Goal: Task Accomplishment & Management: Complete application form

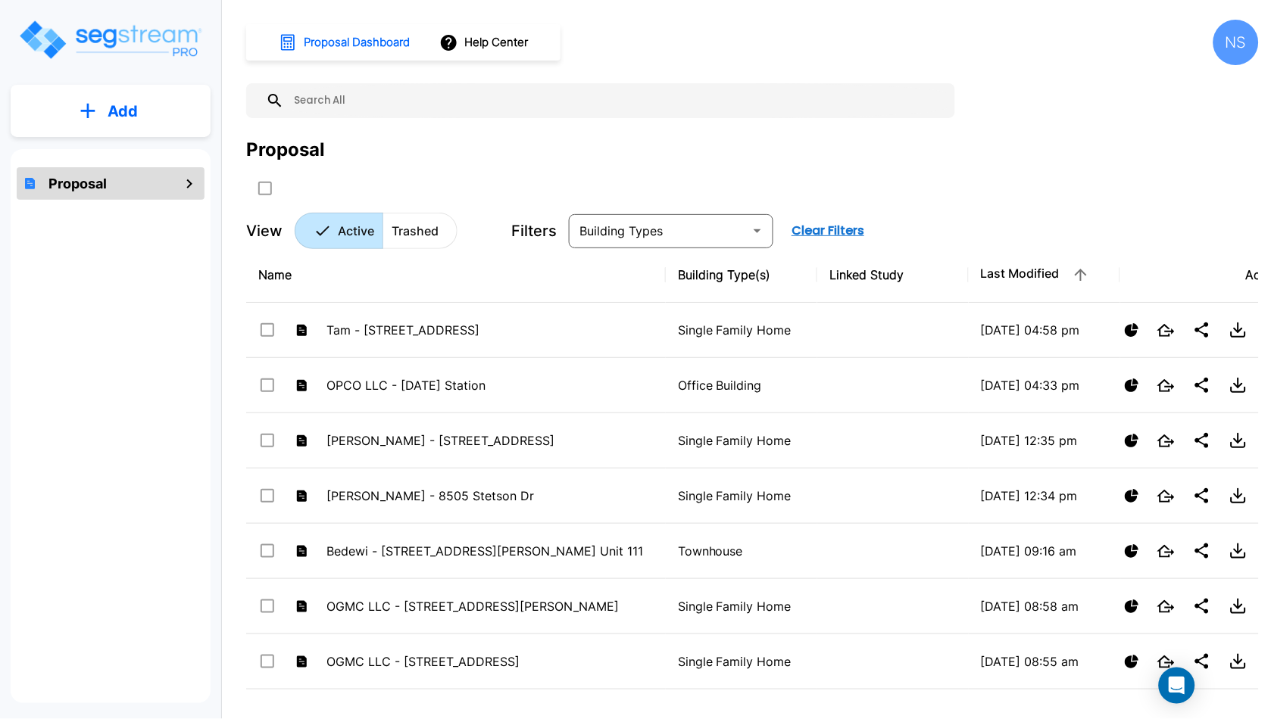
click at [284, 105] on input "text" at bounding box center [615, 100] width 663 height 35
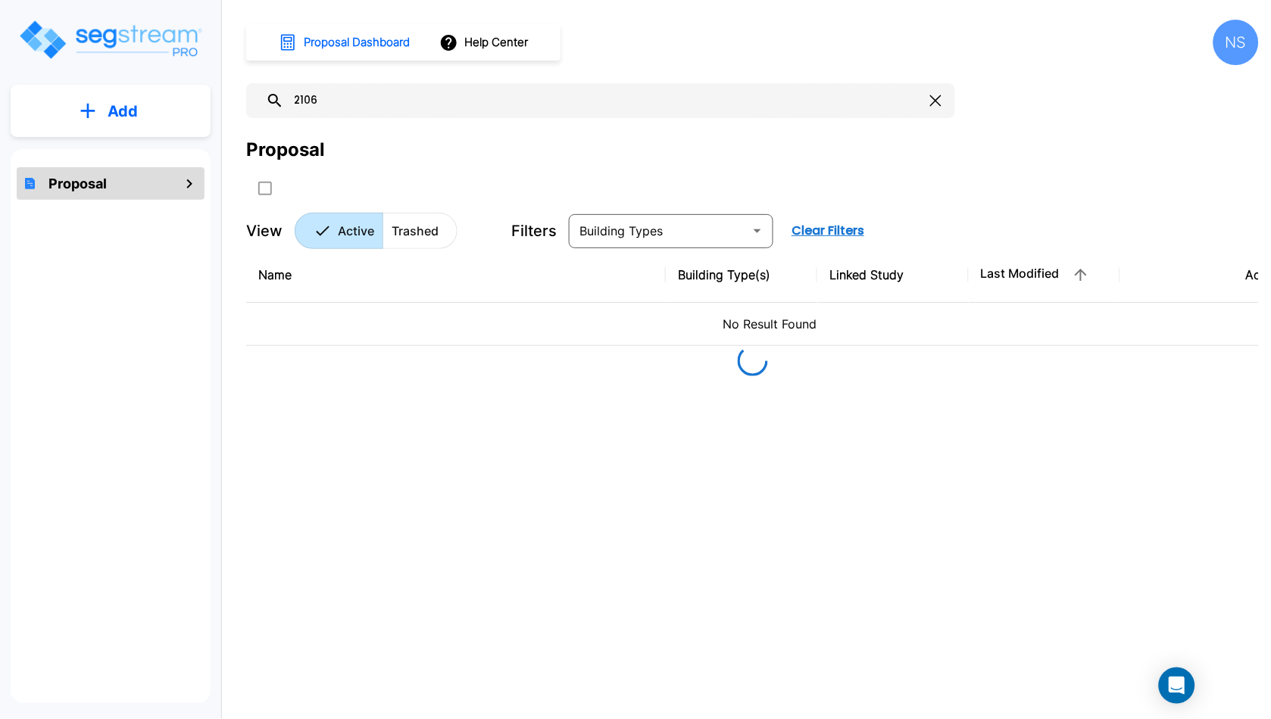
type input "2106"
click at [128, 45] on img "mailbox folders" at bounding box center [110, 39] width 186 height 43
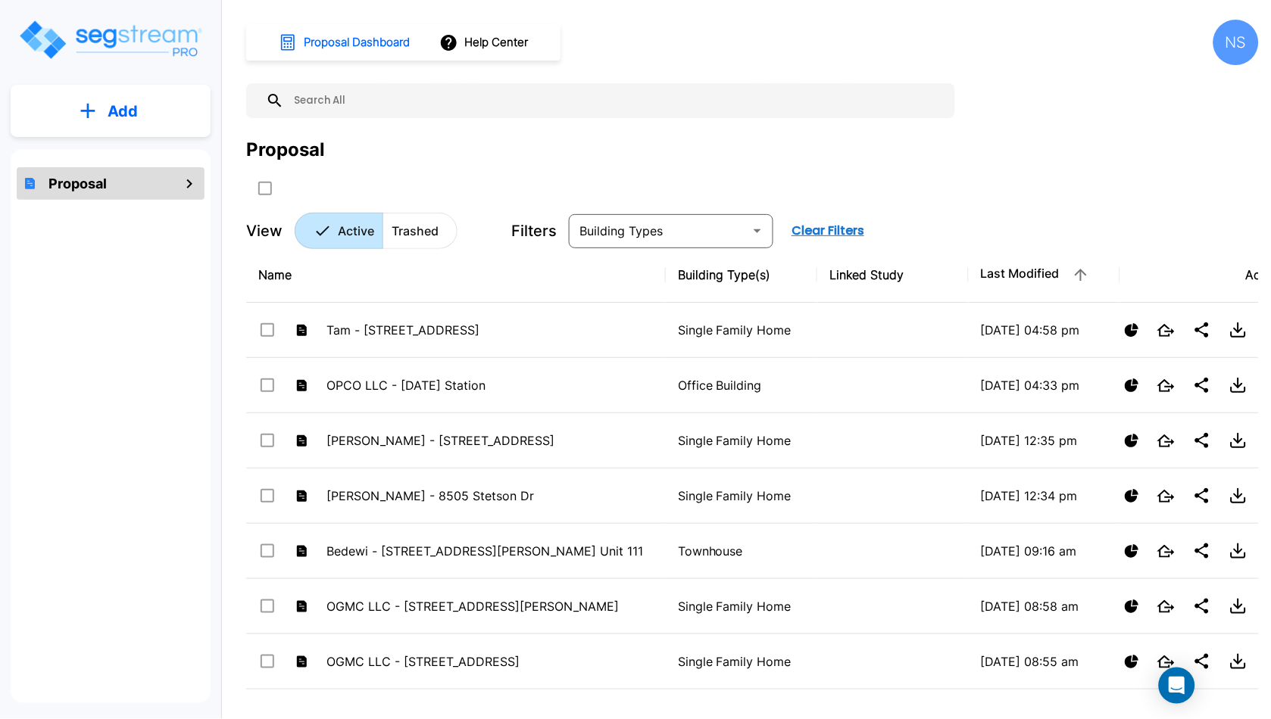
click at [315, 106] on input "text" at bounding box center [615, 100] width 663 height 35
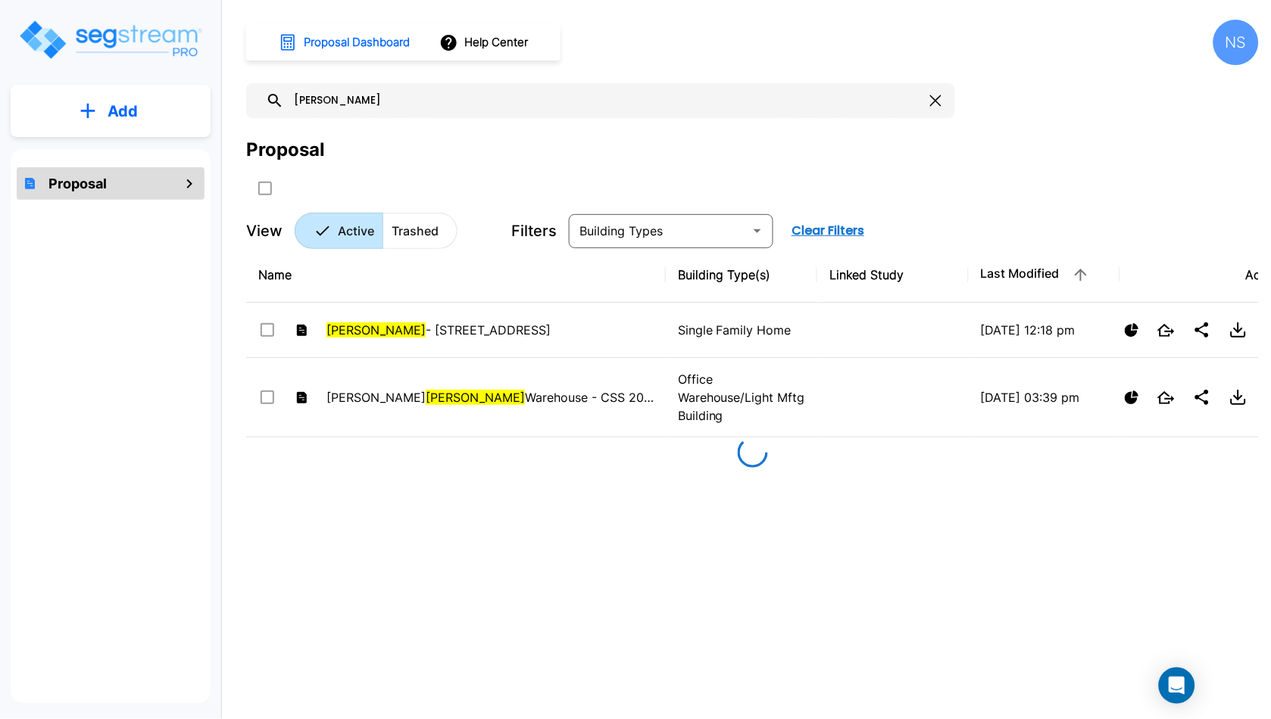
type input "lewis"
drag, startPoint x: 324, startPoint y: 97, endPoint x: 232, endPoint y: 97, distance: 92.4
click at [232, 97] on div "Add Proposal Proposal Dashboard Help Center NS lewis Lewis - 503 S Cass Ave 202…" at bounding box center [635, 359] width 1271 height 719
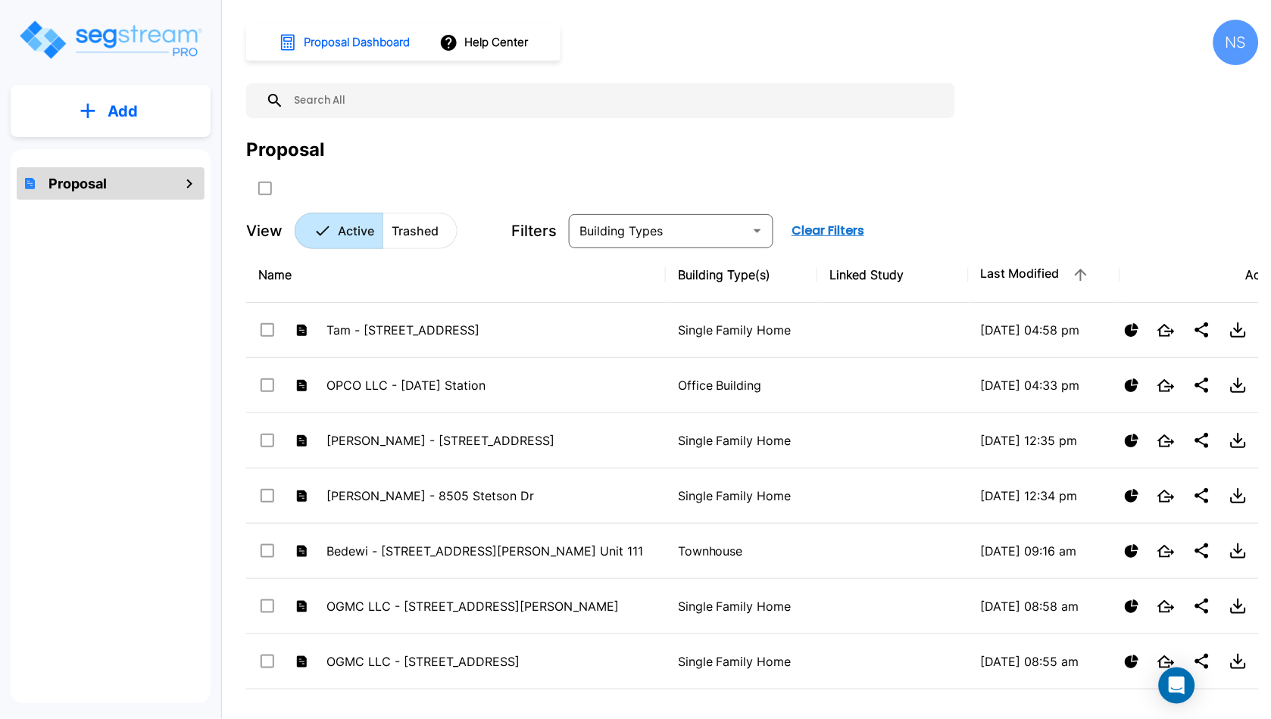
click at [144, 30] on img "mailbox folders" at bounding box center [110, 39] width 186 height 43
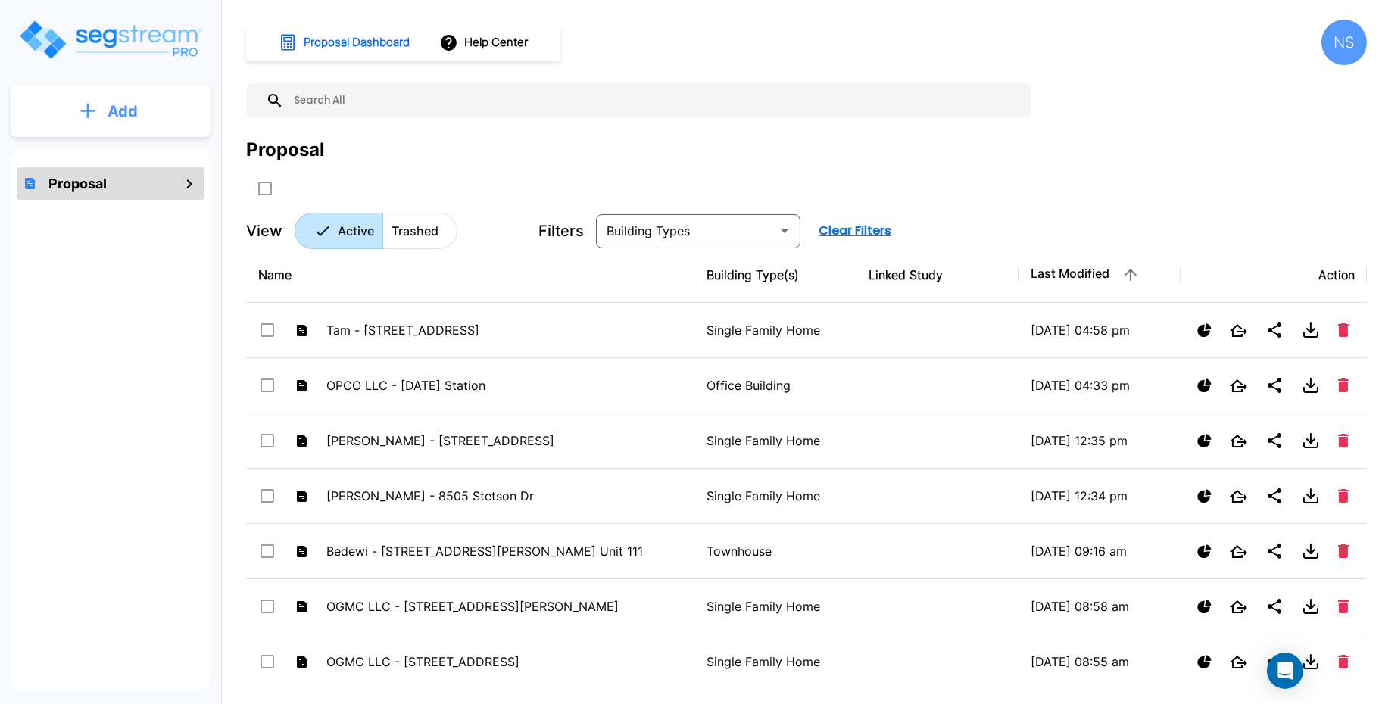
click at [137, 116] on p "Add" at bounding box center [123, 111] width 30 height 23
click at [101, 161] on p "Add Proposal" at bounding box center [120, 153] width 78 height 18
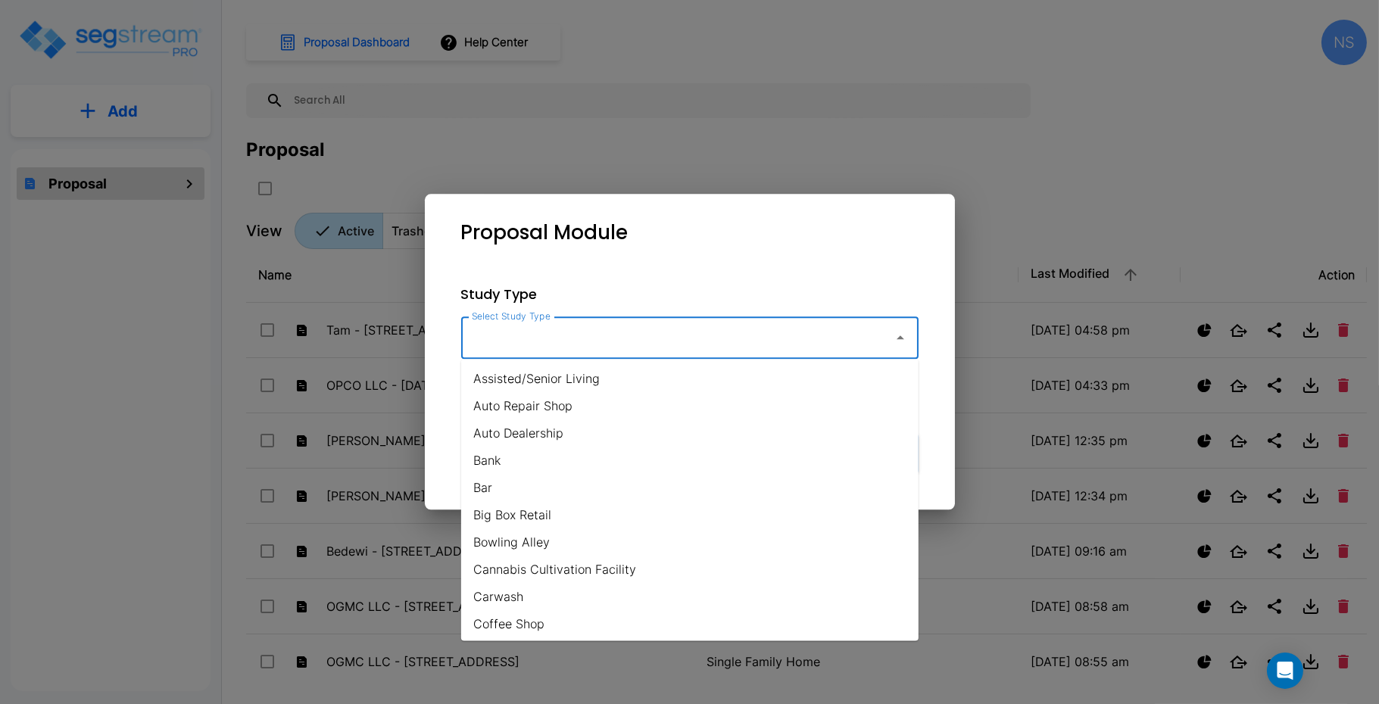
click at [619, 332] on input "Select Study Type" at bounding box center [673, 337] width 411 height 29
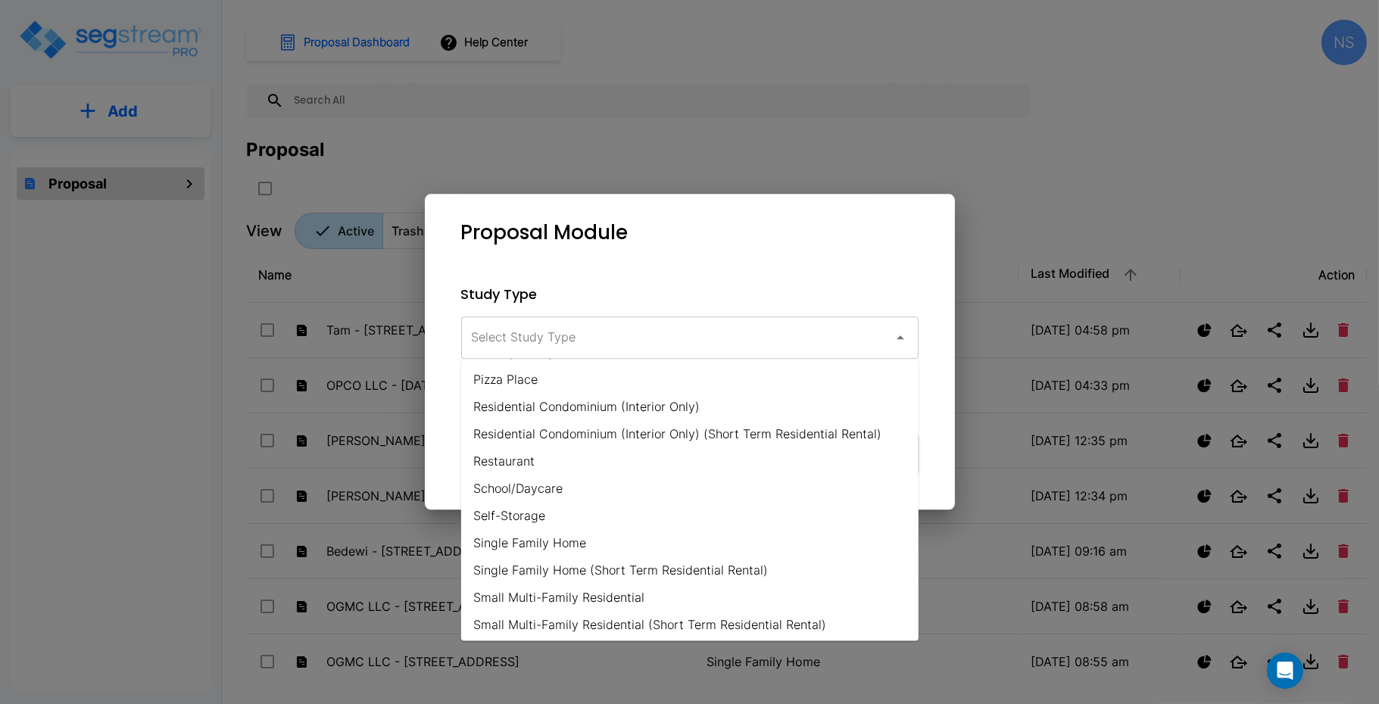
scroll to position [1015, 0]
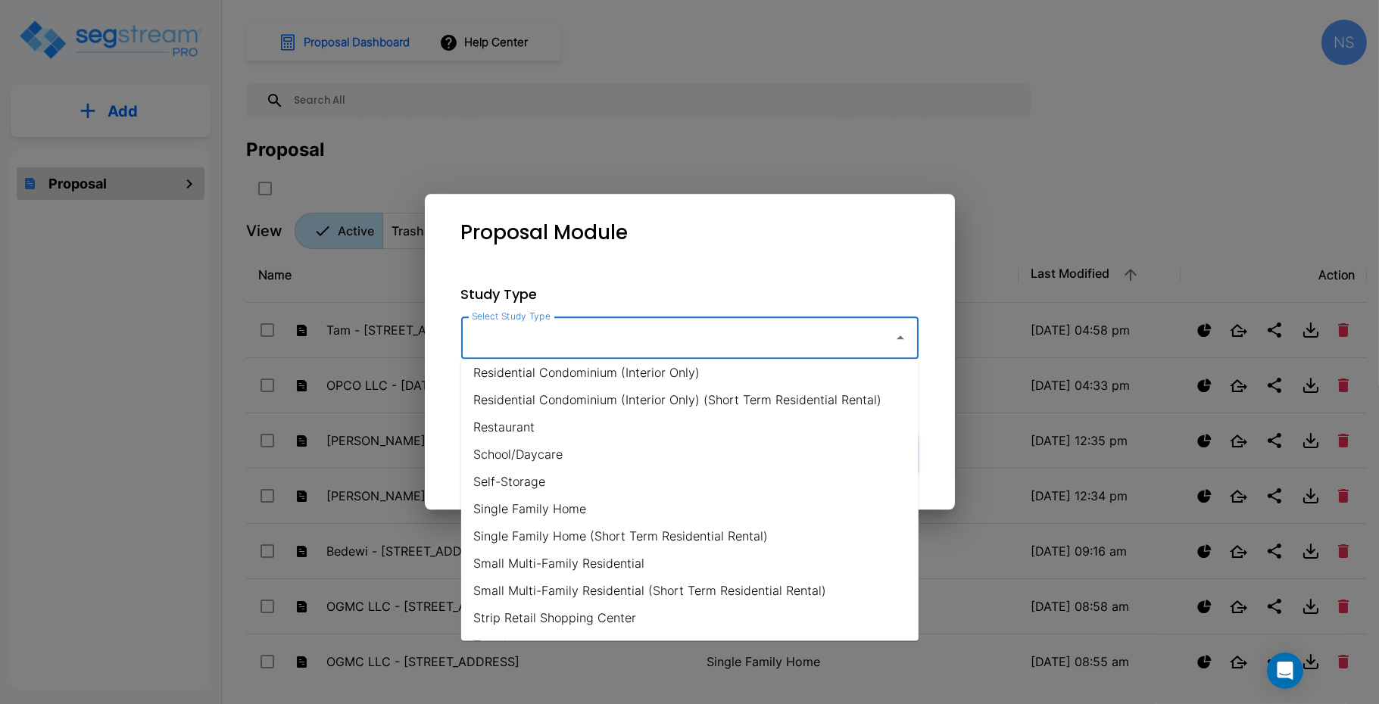
click at [533, 507] on li "Single Family Home" at bounding box center [689, 508] width 457 height 27
type input "Single Family Home"
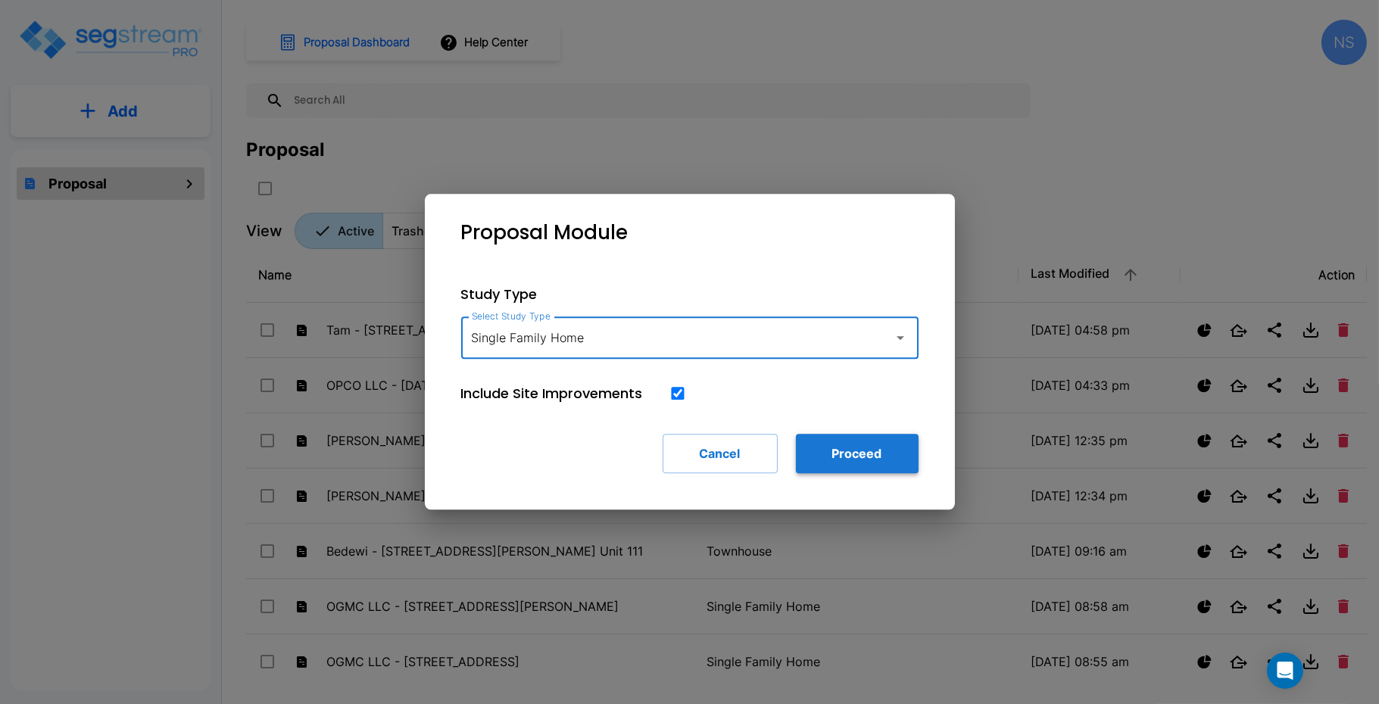
click at [866, 462] on button "Proceed" at bounding box center [857, 453] width 123 height 39
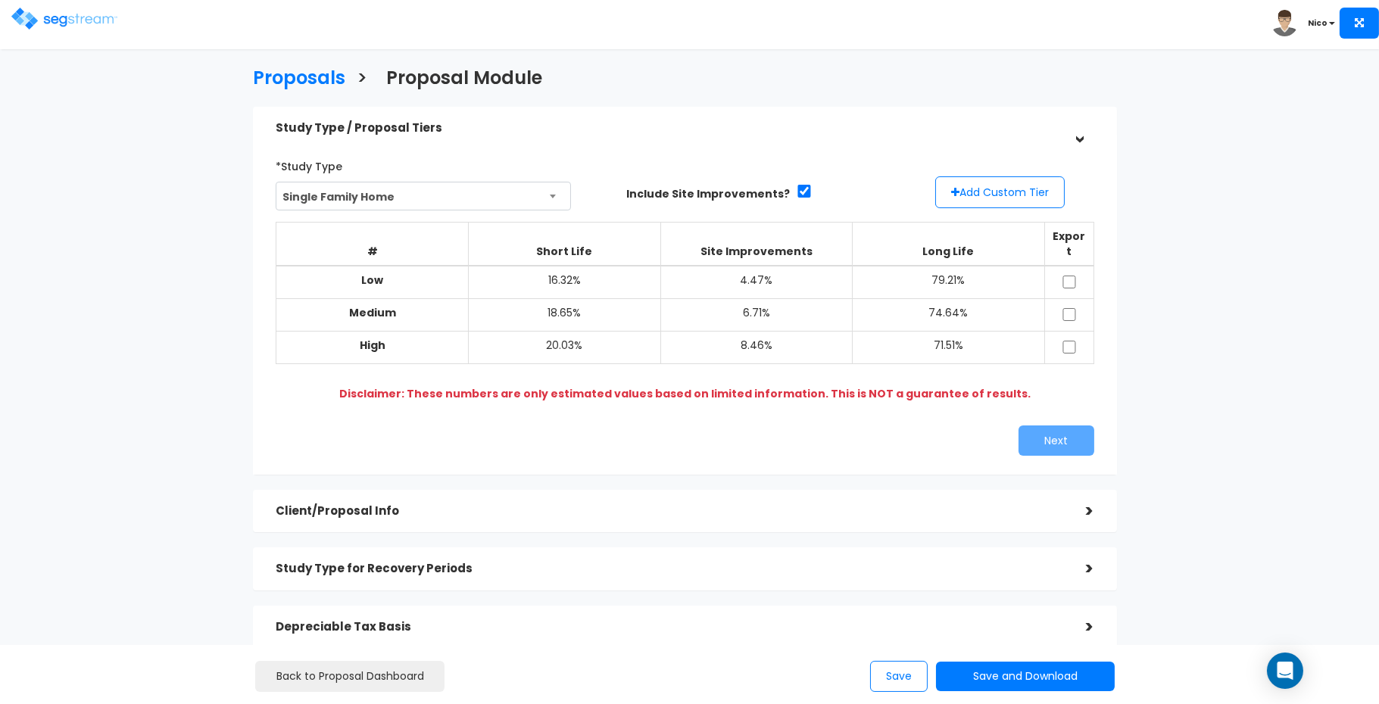
click at [1077, 266] on td at bounding box center [1068, 282] width 49 height 33
click at [1071, 276] on input "checkbox" at bounding box center [1069, 282] width 15 height 13
checkbox input "true"
click at [1069, 308] on input "checkbox" at bounding box center [1069, 314] width 15 height 13
checkbox input "true"
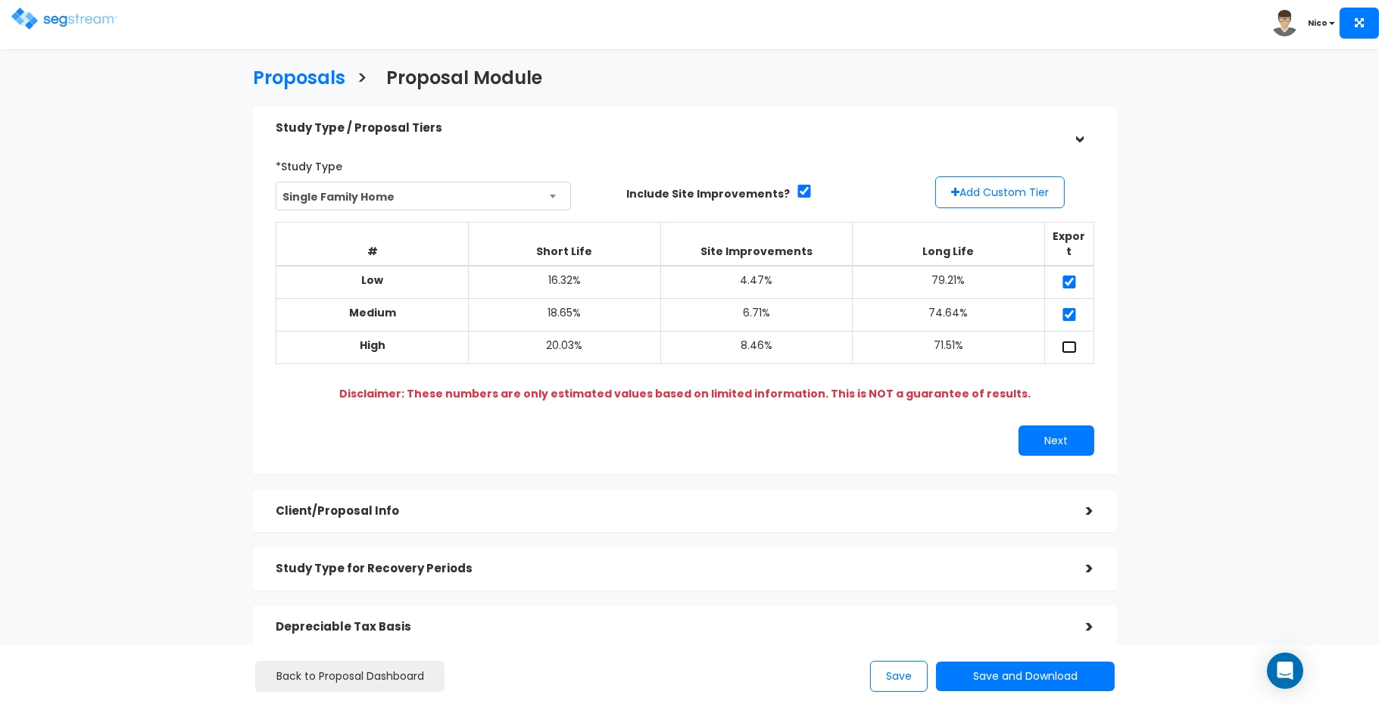
click at [1067, 341] on input "checkbox" at bounding box center [1069, 347] width 15 height 13
checkbox input "true"
click at [1019, 198] on button "Add Custom Tier" at bounding box center [1000, 192] width 130 height 32
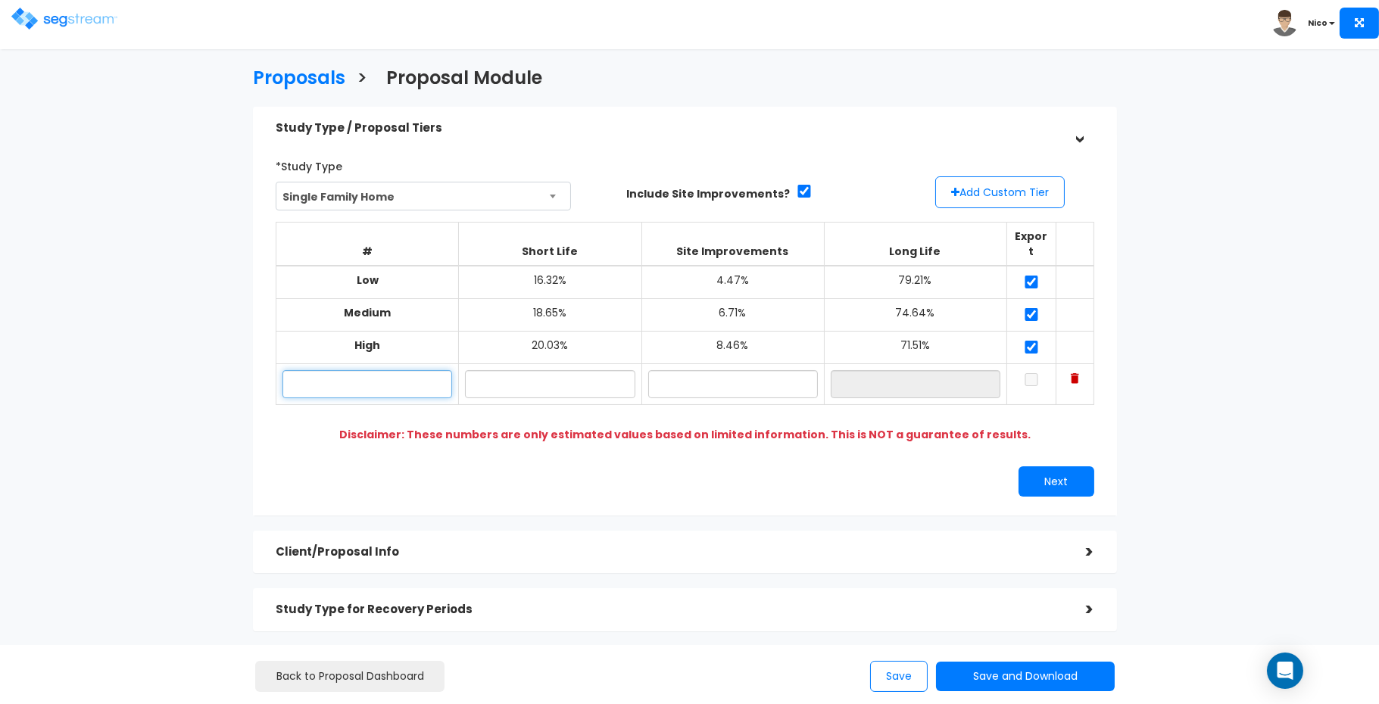
click at [345, 376] on input "text" at bounding box center [367, 384] width 170 height 28
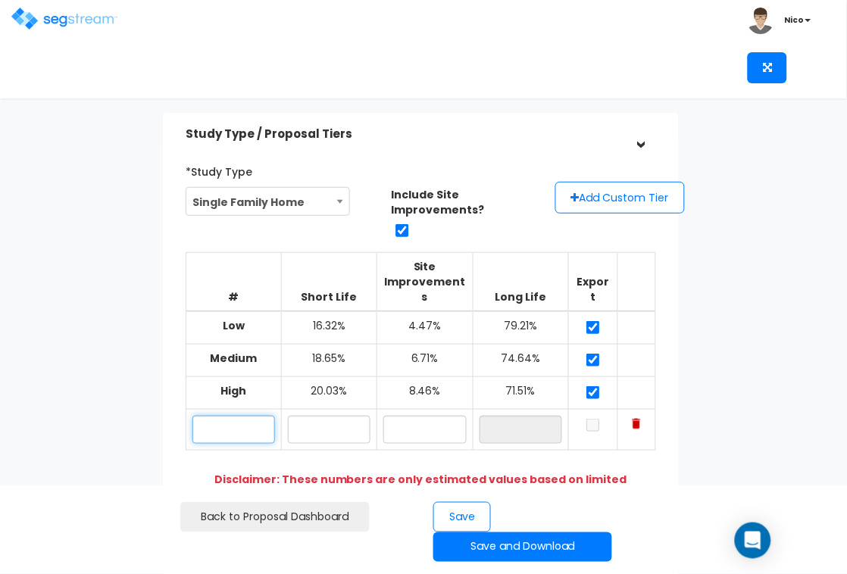
click at [234, 418] on input "text" at bounding box center [233, 430] width 83 height 28
type input "2106 N Fisher, Pasadena, TX SFR"
type input "19.10%"
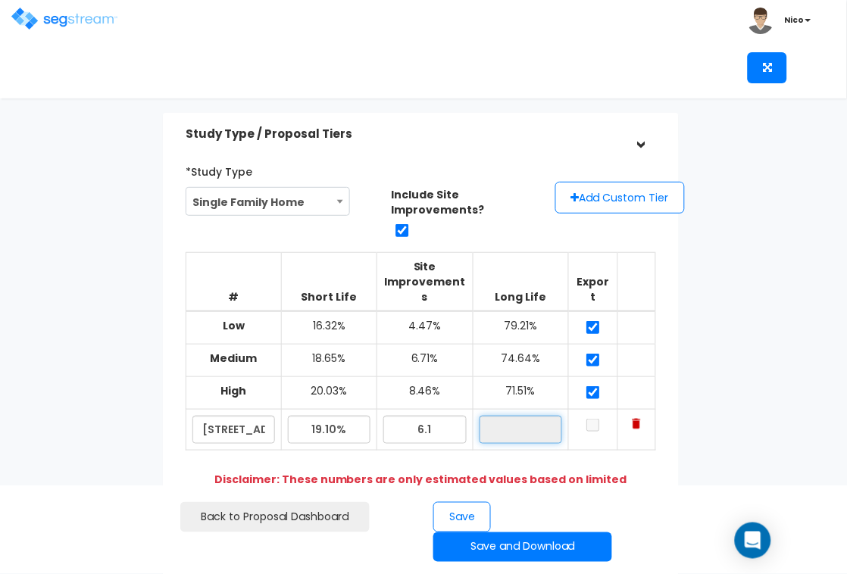
type input "6.10%"
type input "74.80%"
click at [594, 419] on input "checkbox" at bounding box center [592, 425] width 15 height 13
checkbox input "true"
click at [790, 392] on div "Proposals > Proposal Module Study Type / Proposal Tiers > *Study Type Single Fa…" at bounding box center [423, 515] width 847 height 896
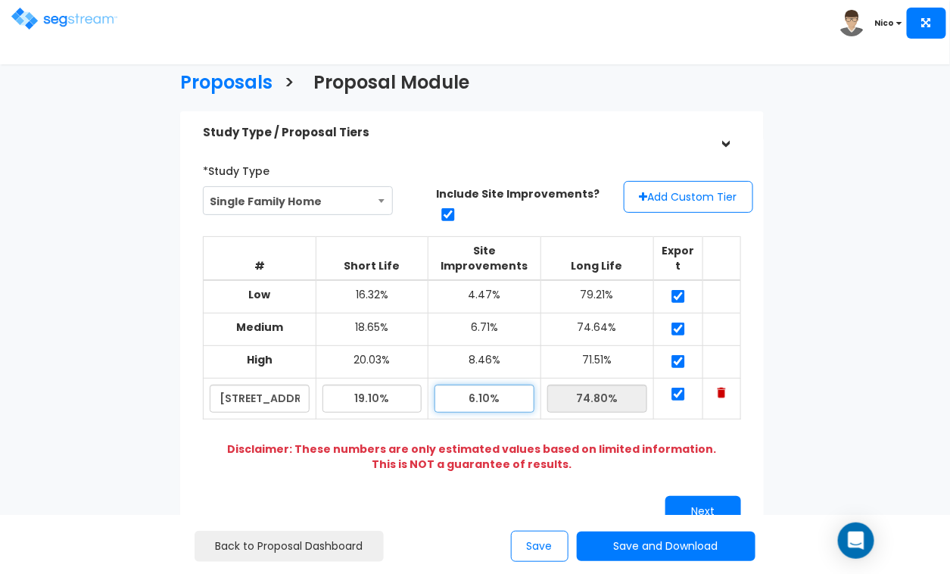
drag, startPoint x: 510, startPoint y: 399, endPoint x: 444, endPoint y: 398, distance: 65.9
click at [444, 398] on input "6.10%" at bounding box center [485, 399] width 100 height 28
type input "6.70%"
type input "74.20%"
click at [765, 326] on div "Study Type / Proposal Tiers > *Study Type Single Family Home Assisted/Senior Li…" at bounding box center [472, 481] width 606 height 754
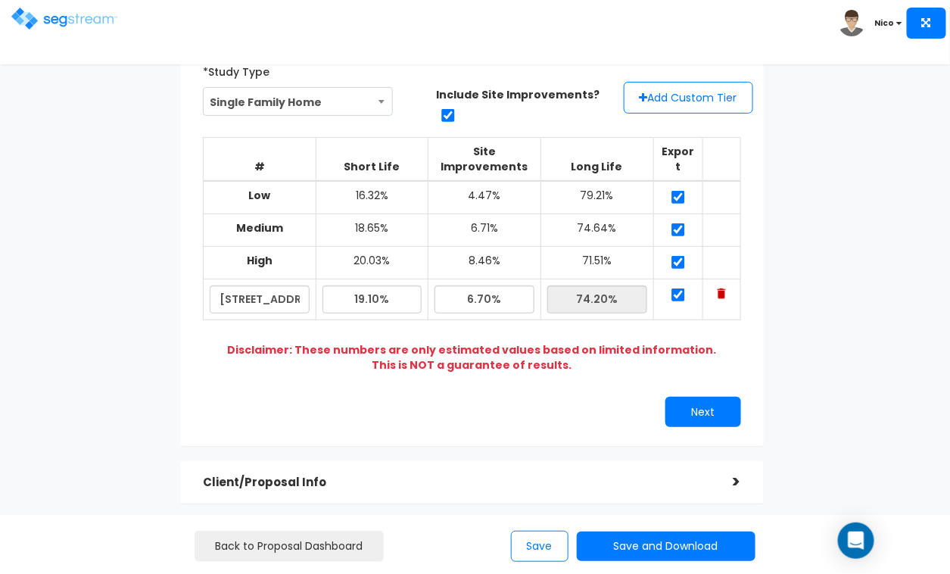
scroll to position [162, 0]
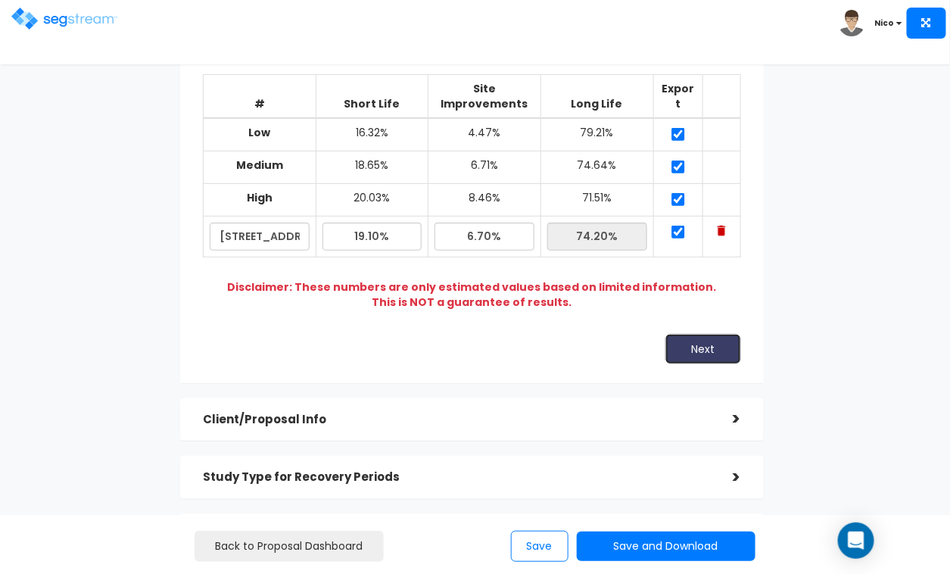
click at [703, 354] on button "Next" at bounding box center [704, 349] width 76 height 30
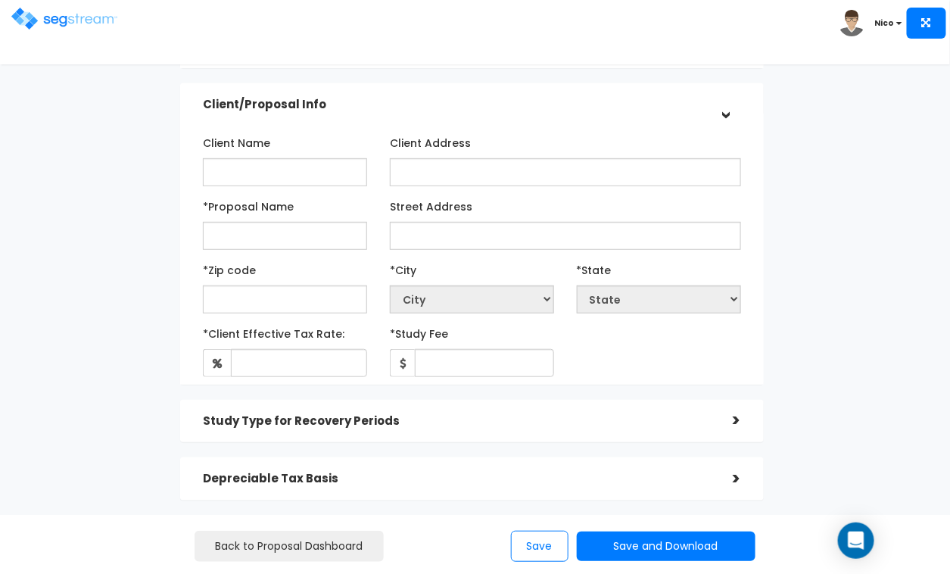
scroll to position [161, 0]
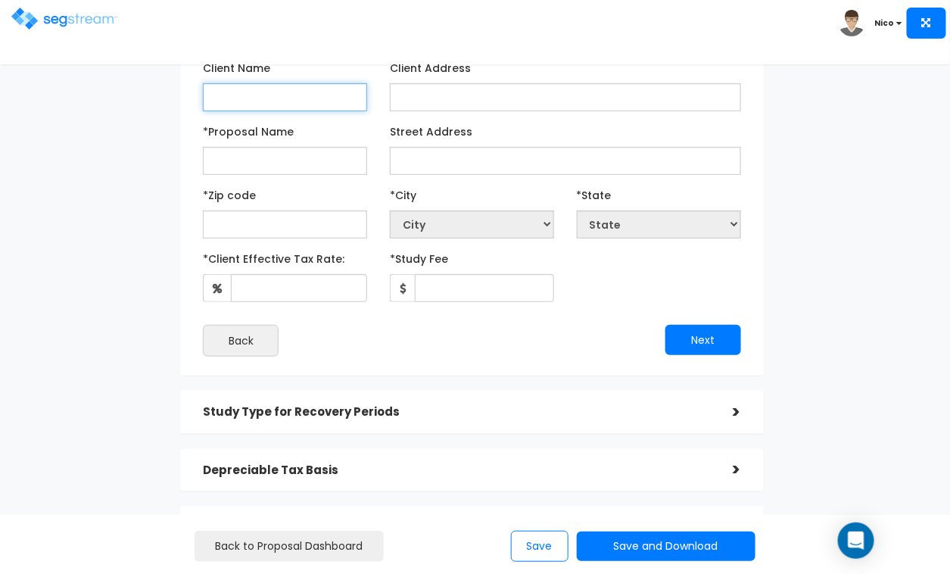
click at [219, 92] on input "Client Name" at bounding box center [285, 97] width 164 height 28
type input "Jeff Lewis - TCO Alpha, LLC"
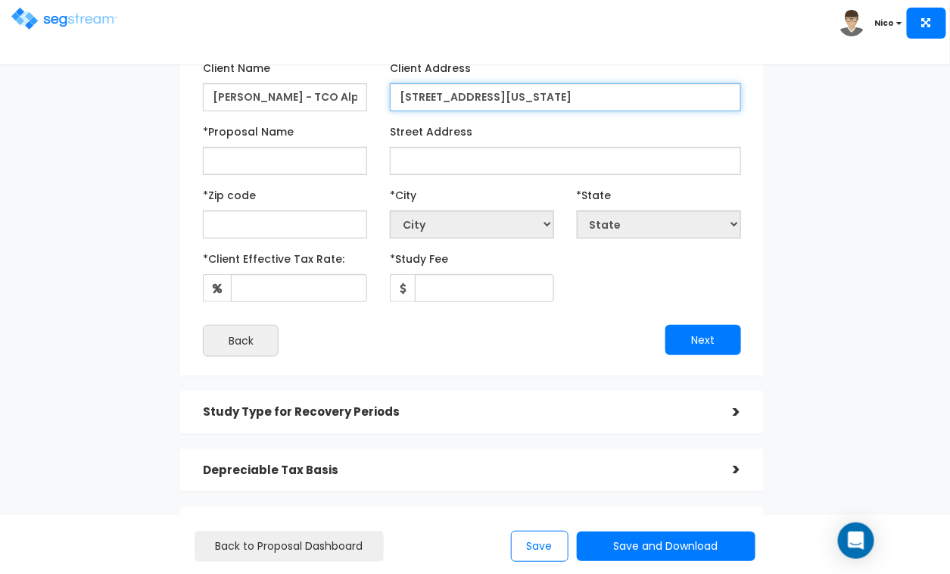
type input "488 Mirage Drive, Washington, UT 84780"
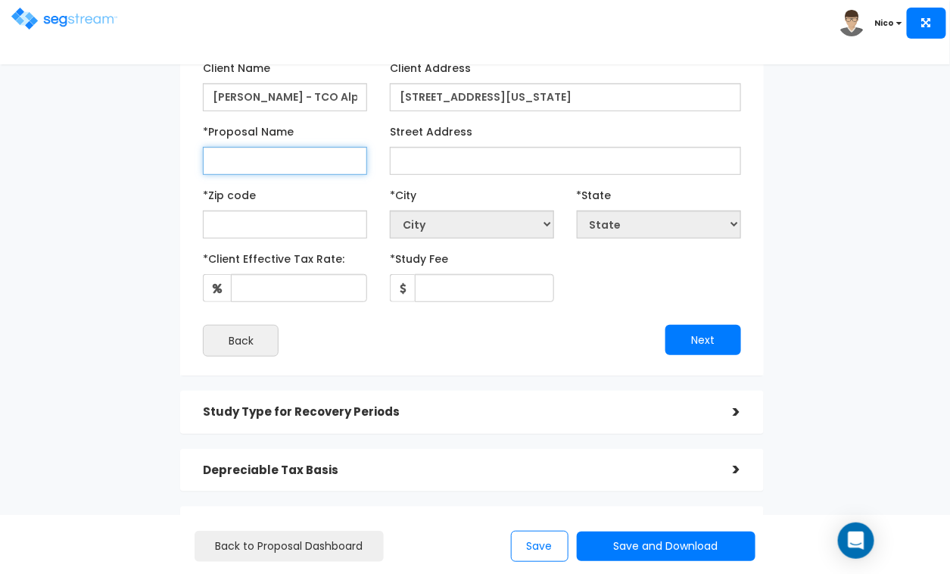
click at [226, 168] on input "*Proposal Name" at bounding box center [285, 161] width 164 height 28
type input "[PERSON_NAME] - TCO Alpha SFR - 2106 N [PERSON_NAME] SFR"
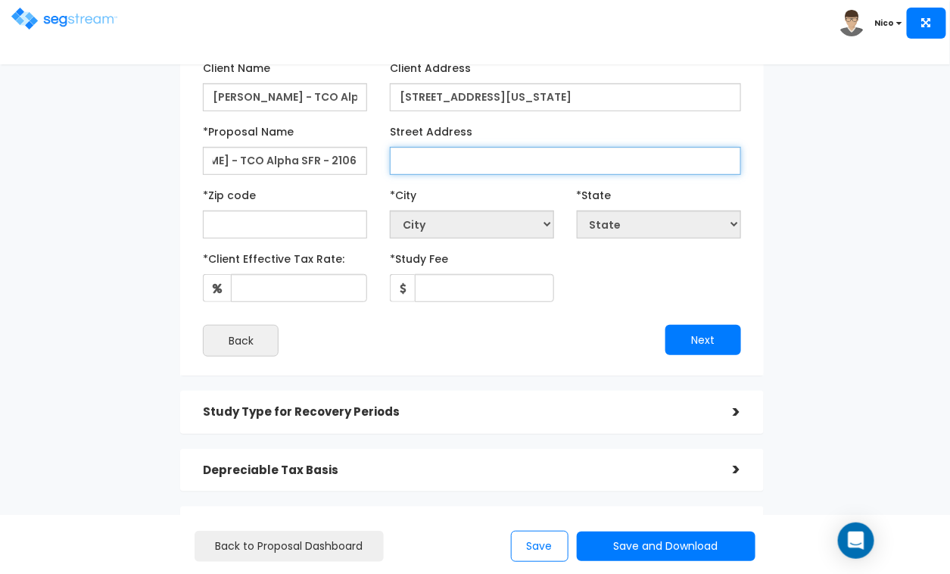
scroll to position [0, 0]
type input "2106 N Fisher Court"
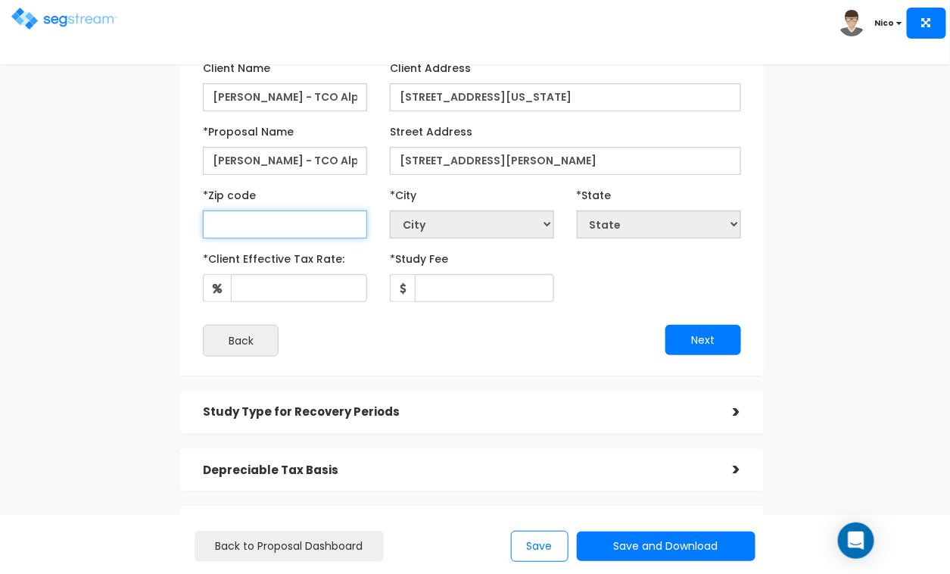
click at [268, 222] on input "text" at bounding box center [285, 225] width 164 height 28
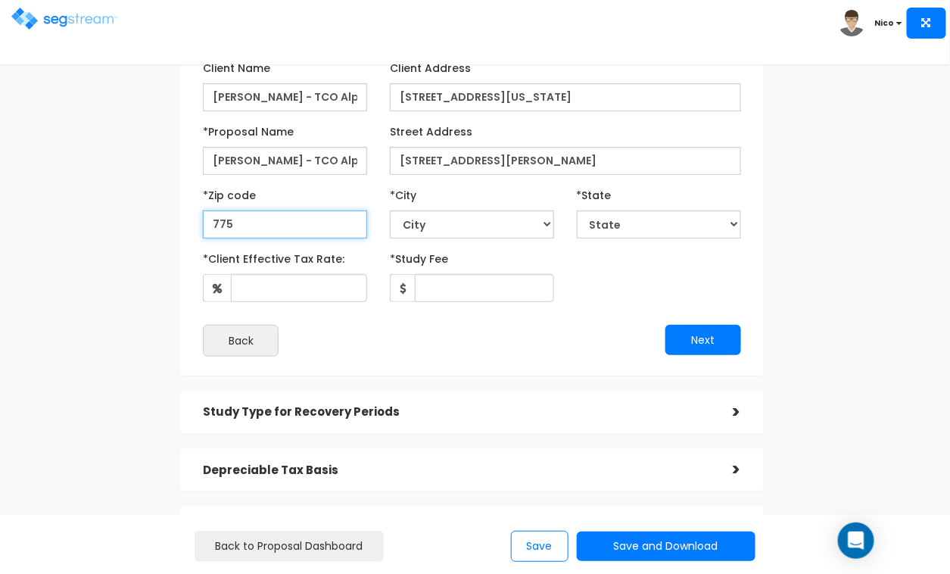
type input "7750"
select select "TX"
type input "77502"
click at [146, 233] on div "Proposals > Proposal Module Study Type / Proposal Tiers > *Study Type Single Fa…" at bounding box center [472, 264] width 773 height 900
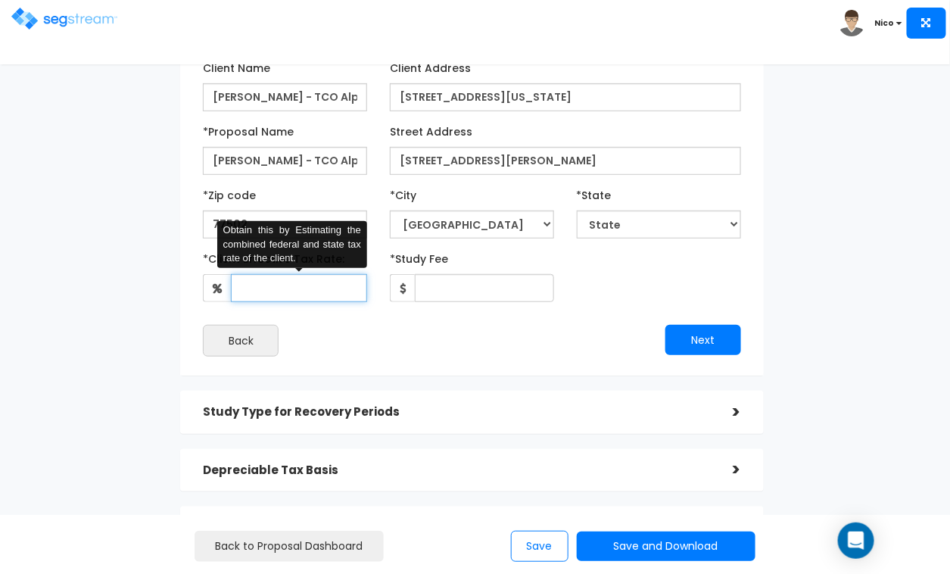
click at [292, 298] on input "*Client Effective Tax Rate:" at bounding box center [299, 288] width 136 height 28
type input "35"
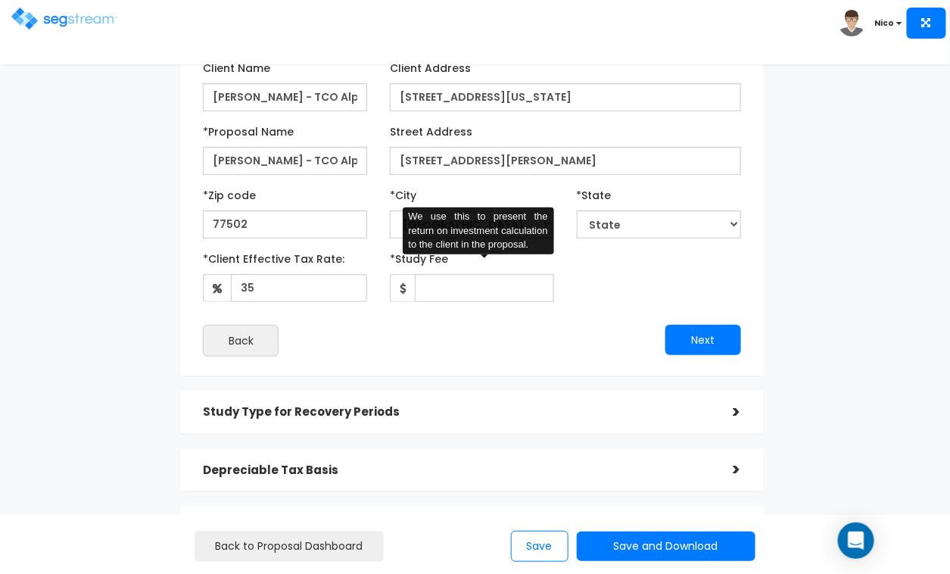
click at [623, 260] on div "*Client Effective Tax Rate: 35 *Study Fee" at bounding box center [472, 274] width 560 height 56
click at [461, 295] on input "*Study Fee" at bounding box center [484, 288] width 139 height 28
type input "2,998"
click at [633, 279] on div "*Client Effective Tax Rate: 35 *Study Fee" at bounding box center [472, 274] width 560 height 56
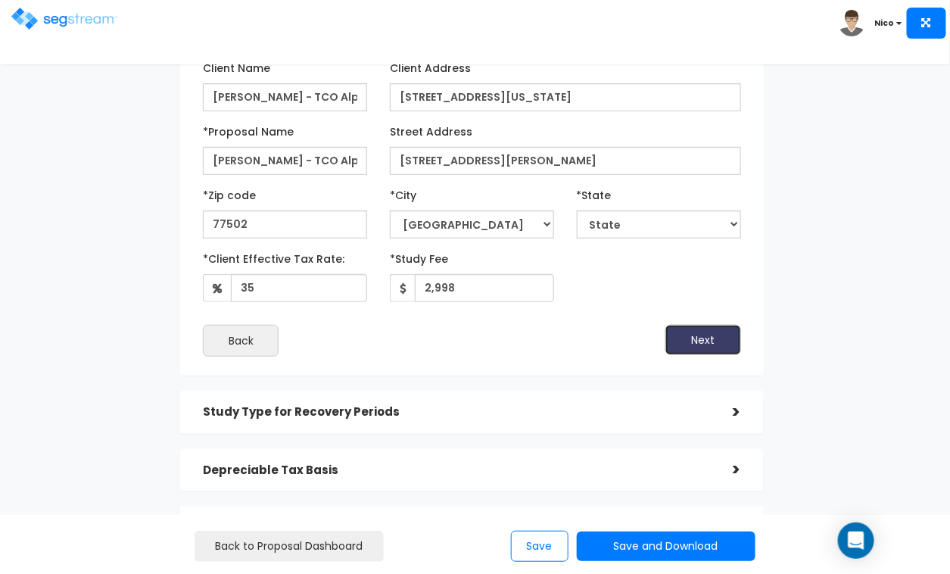
click at [701, 336] on button "Next" at bounding box center [704, 340] width 76 height 30
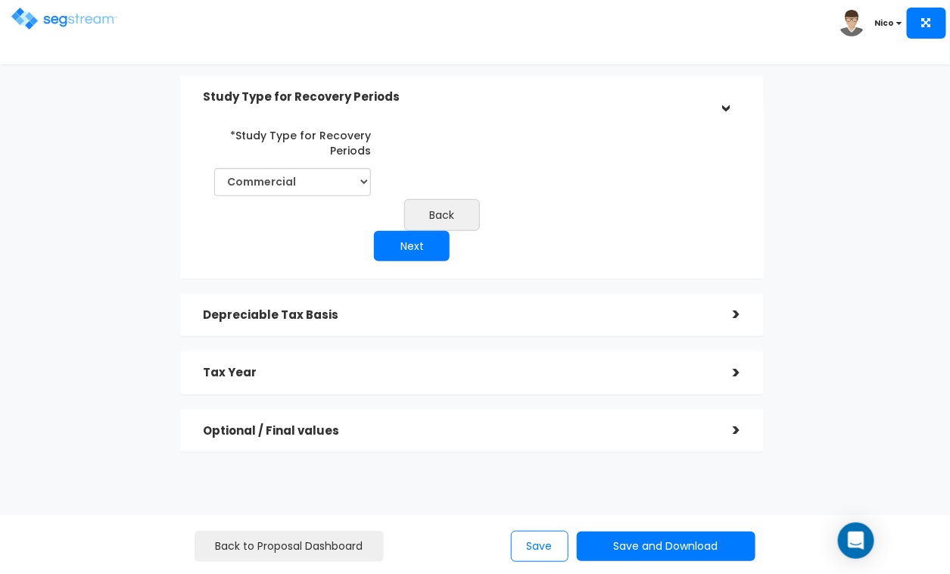
scroll to position [152, 0]
click at [351, 176] on select "Commercial Residential" at bounding box center [292, 181] width 157 height 28
select select "Residential"
click at [214, 167] on select "Commercial Residential" at bounding box center [292, 181] width 157 height 28
click at [414, 248] on button "Next" at bounding box center [412, 245] width 76 height 30
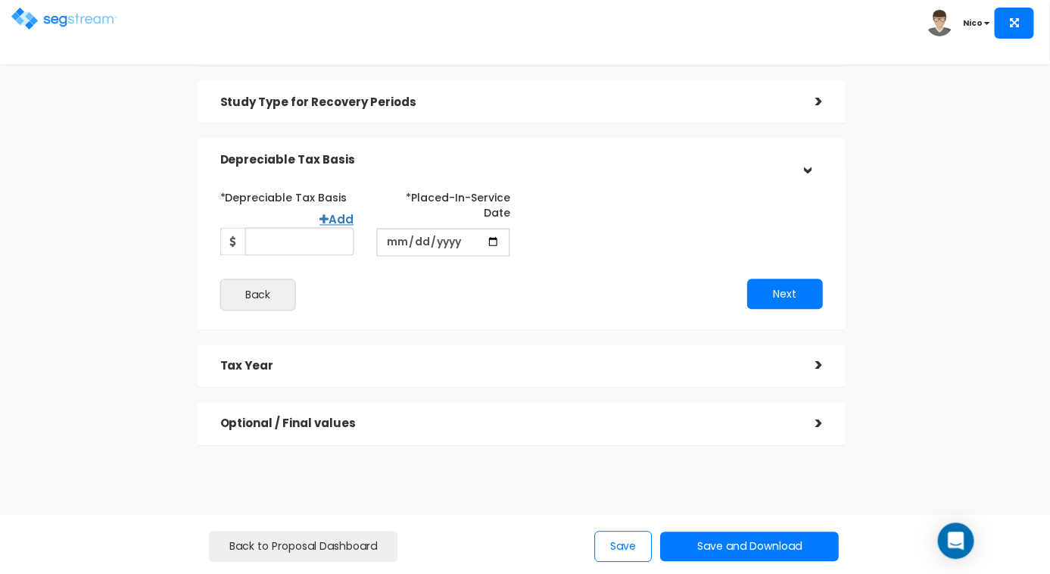
scroll to position [146, 0]
click at [293, 246] on input "*Depreciable Tax Basis" at bounding box center [299, 241] width 109 height 28
type input "269,100"
type input "2002-12-15"
click at [401, 232] on input "date" at bounding box center [443, 242] width 134 height 28
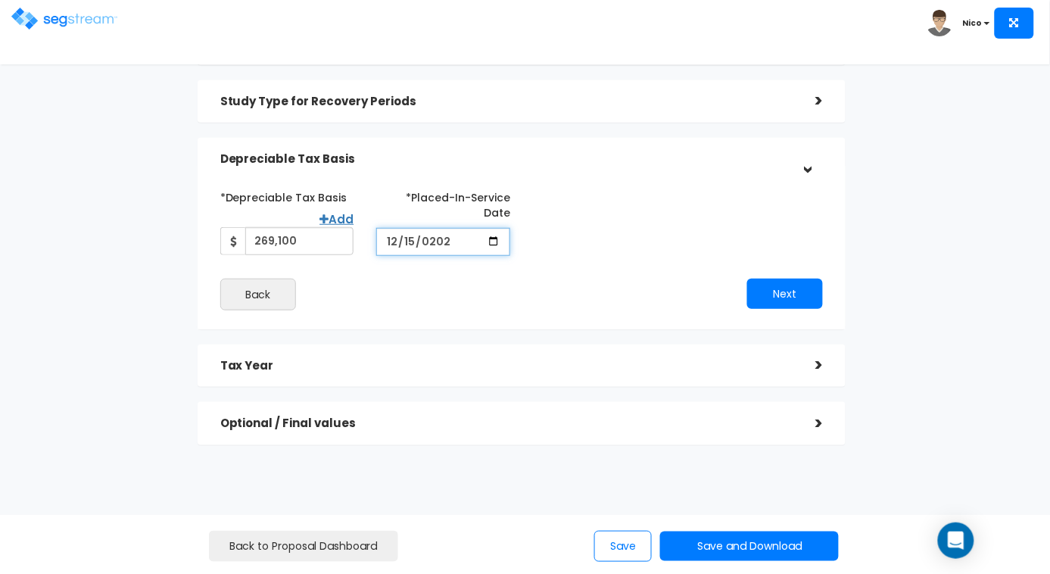
type input "2025-12-15"
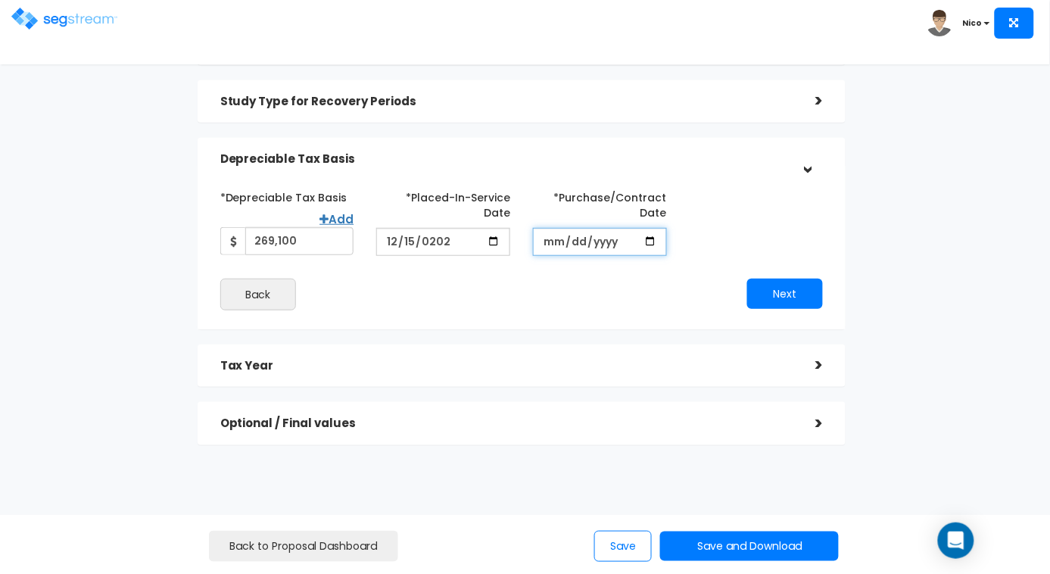
click at [533, 236] on input "*Purchase/Contract Date" at bounding box center [600, 242] width 134 height 28
type input "2025-08-20"
click at [793, 293] on button "Next" at bounding box center [785, 294] width 76 height 30
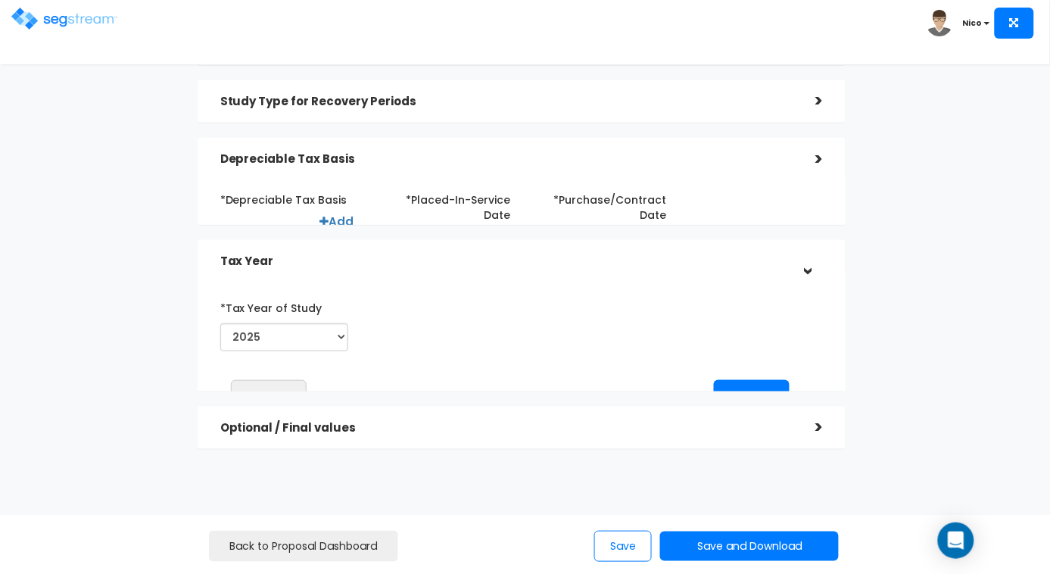
scroll to position [145, 0]
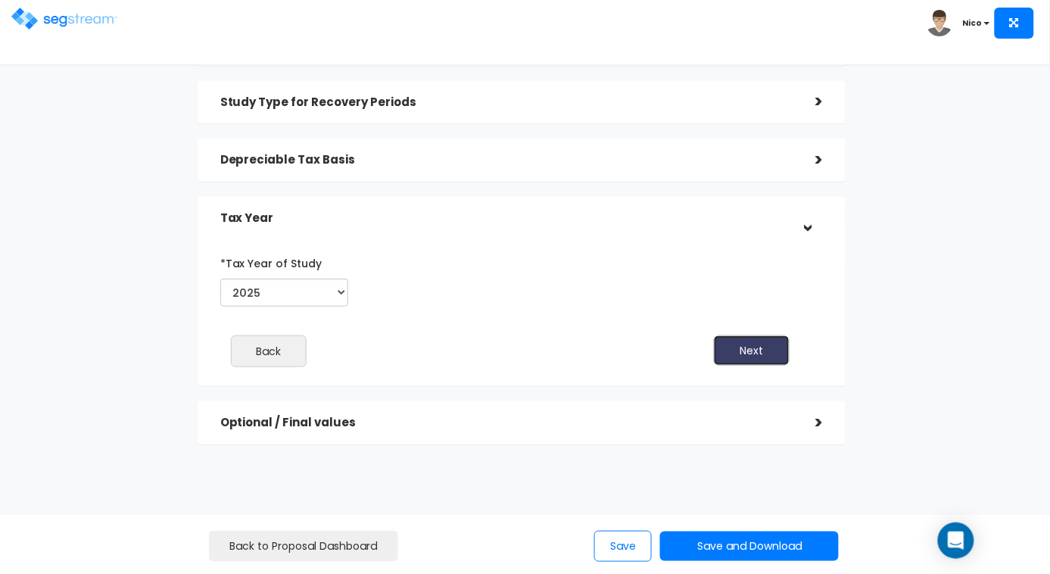
click at [747, 339] on button "Next" at bounding box center [752, 350] width 76 height 30
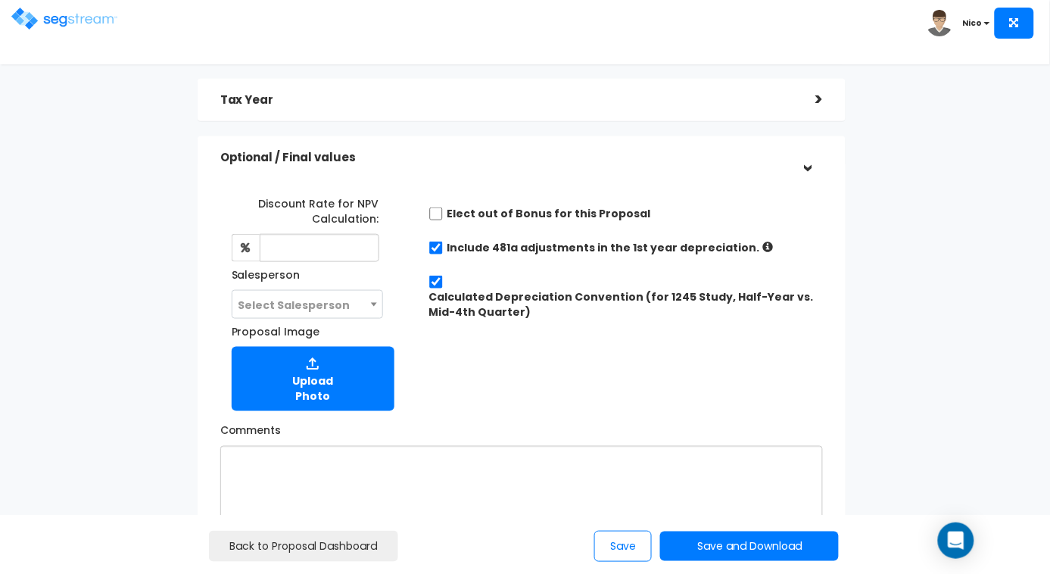
scroll to position [410, 0]
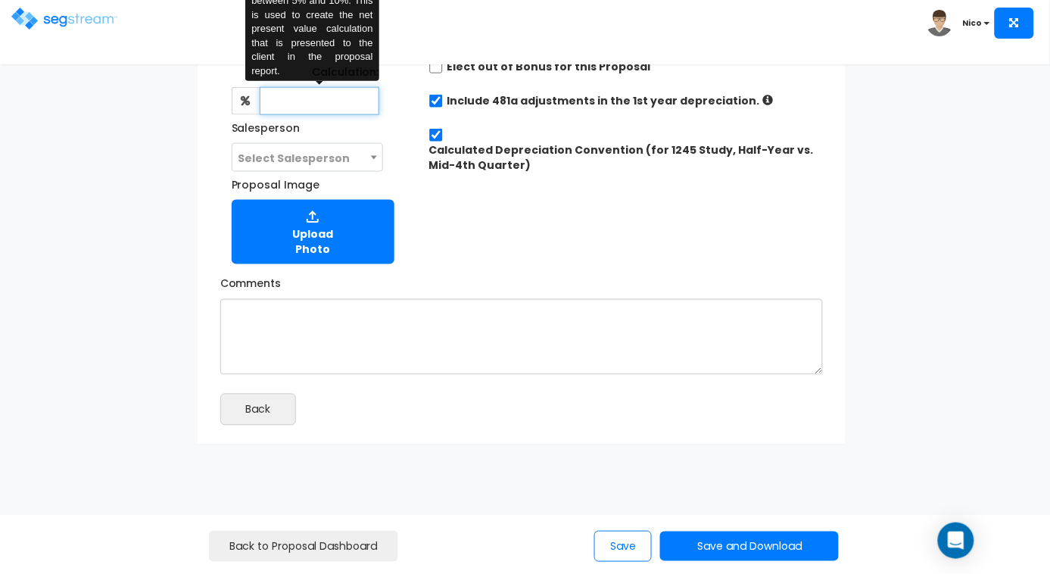
click at [305, 103] on input "text" at bounding box center [320, 101] width 120 height 28
type input "8"
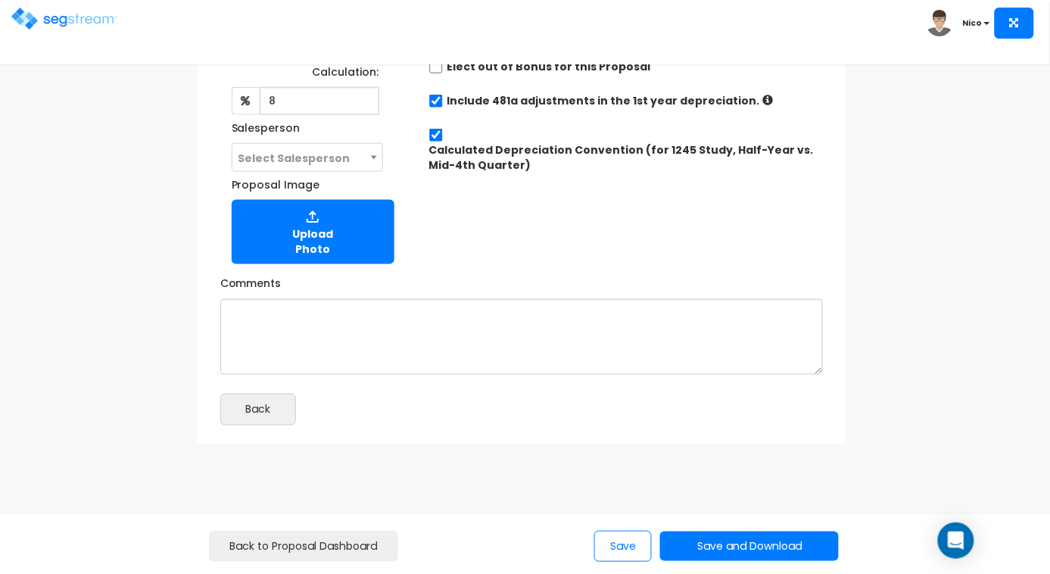
drag, startPoint x: 196, startPoint y: 189, endPoint x: 274, endPoint y: 161, distance: 83.1
click at [198, 188] on div "Discount Rate for NPV Calculation: 8 The Discount Rate is the interest rate tha…" at bounding box center [522, 230] width 649 height 427
click at [288, 153] on span "Select Salesperson" at bounding box center [295, 158] width 112 height 15
select select "173"
click at [173, 234] on div "Proposals > Proposal Module Study Type / Proposal Tiers > *Study Type Single Fa…" at bounding box center [522, 56] width 857 height 1006
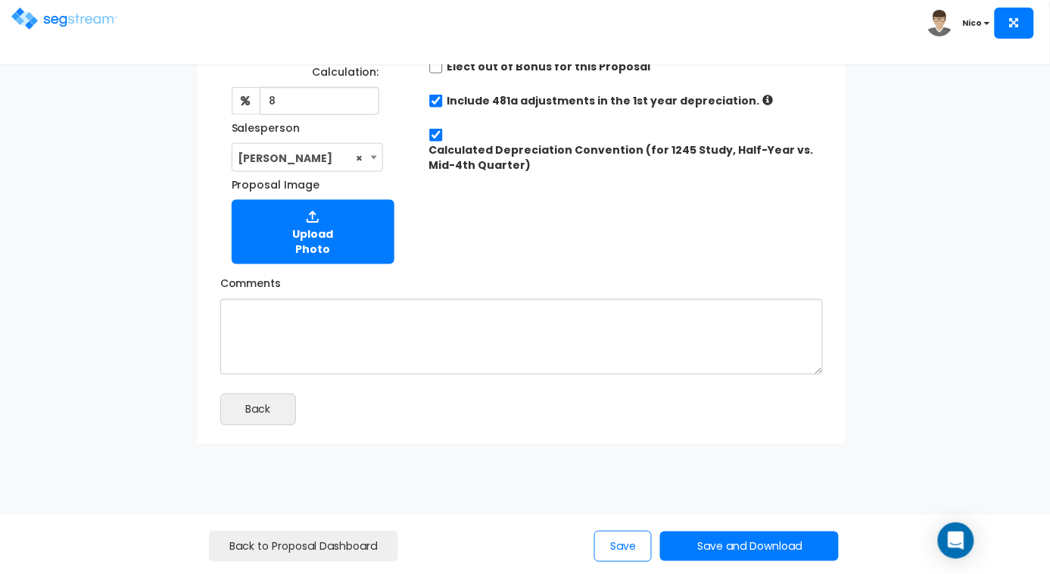
click at [476, 209] on div "Discount Rate for NPV Calculation: 8 Salesperson Select Salesperson × Proposal …" at bounding box center [522, 153] width 626 height 235
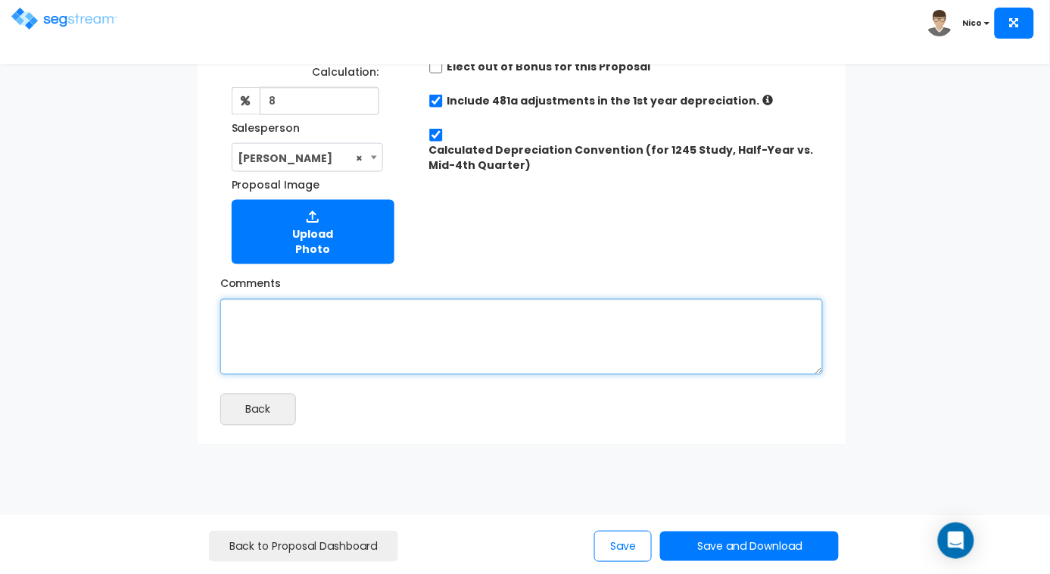
click at [282, 308] on textarea "Comments" at bounding box center [522, 337] width 604 height 76
click at [386, 335] on textarea "LV 22% per county." at bounding box center [522, 337] width 604 height 76
type textarea "LV 22% per county."
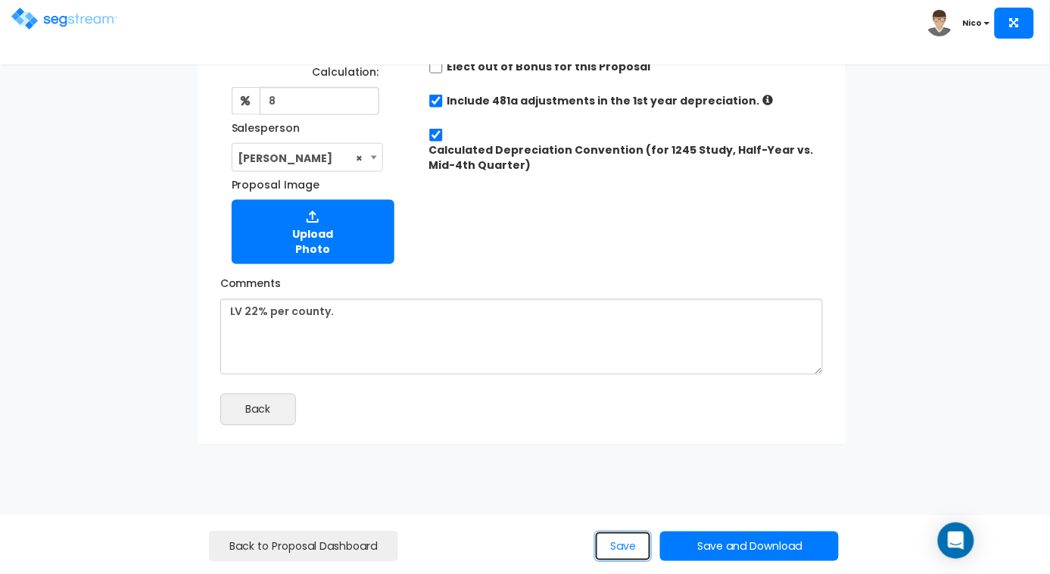
click at [634, 550] on button "Save" at bounding box center [623, 546] width 58 height 31
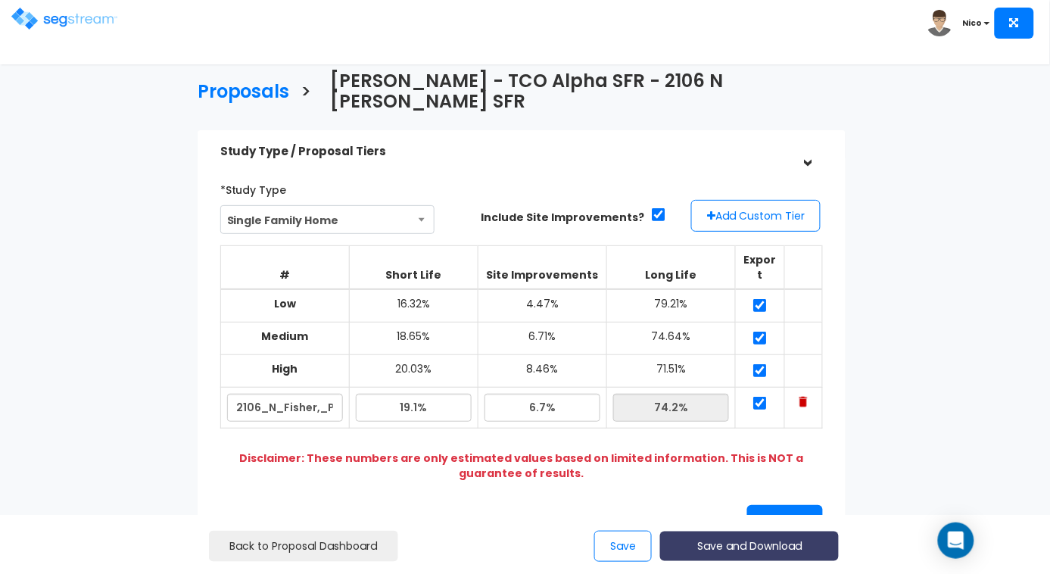
click at [741, 547] on button "Save and Download" at bounding box center [749, 547] width 179 height 30
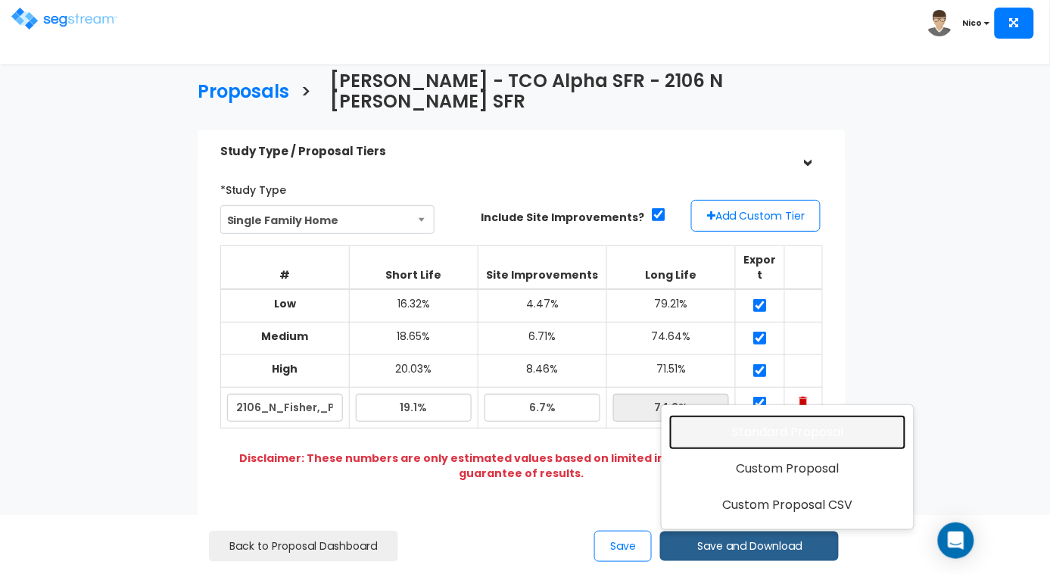
click at [791, 433] on link "Standard Proposal" at bounding box center [787, 432] width 237 height 35
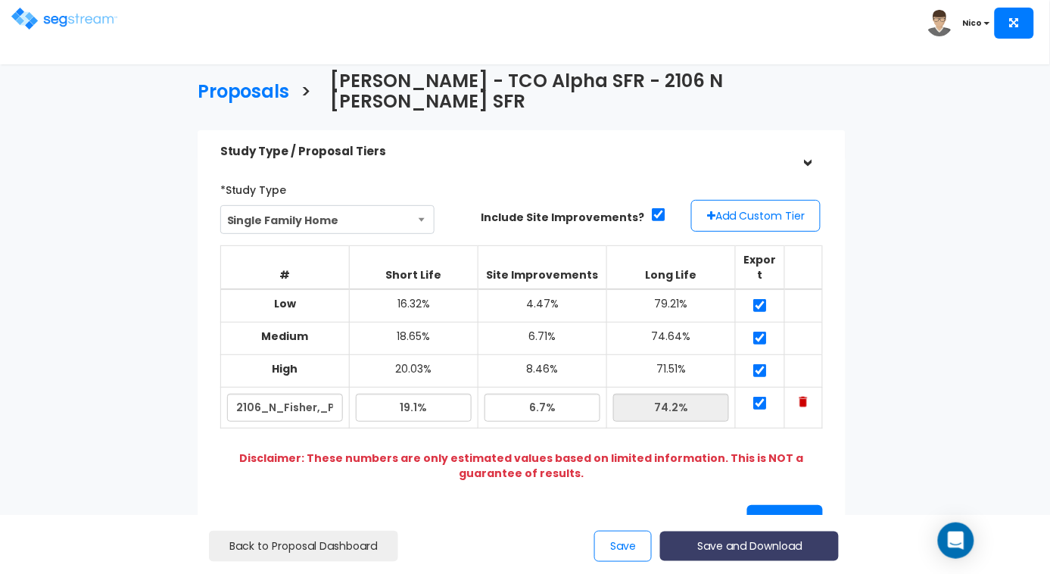
click at [772, 553] on button "Save and Download" at bounding box center [749, 547] width 179 height 30
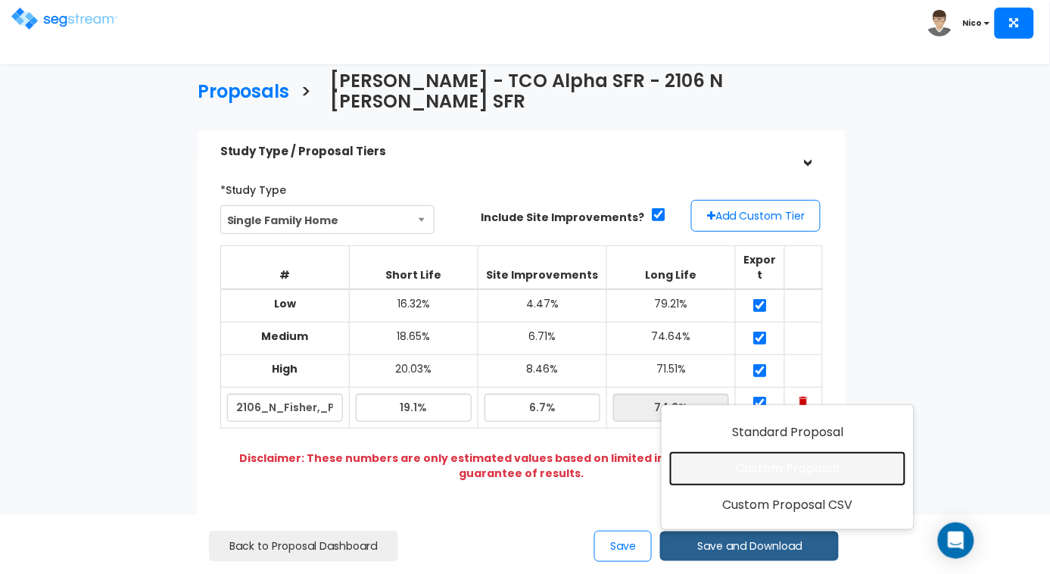
click at [802, 476] on link "Custom Proposal" at bounding box center [787, 468] width 237 height 35
